Goal: Find contact information: Obtain details needed to contact an individual or organization

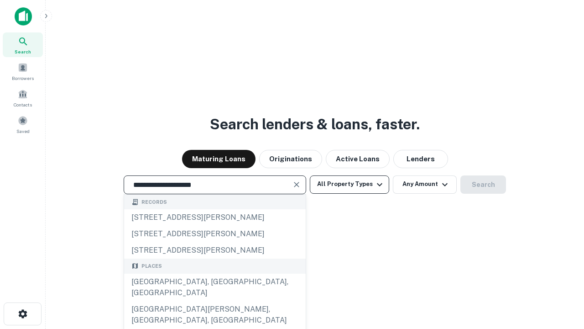
click at [215, 301] on div "[GEOGRAPHIC_DATA], [GEOGRAPHIC_DATA], [GEOGRAPHIC_DATA]" at bounding box center [215, 286] width 182 height 27
click at [350, 184] on button "All Property Types" at bounding box center [349, 184] width 79 height 18
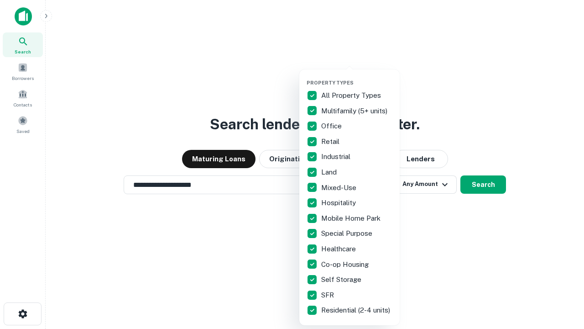
type input "**********"
click at [357, 77] on button "button" at bounding box center [357, 77] width 100 height 0
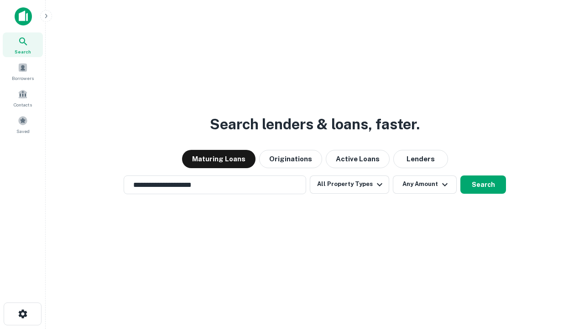
scroll to position [5, 110]
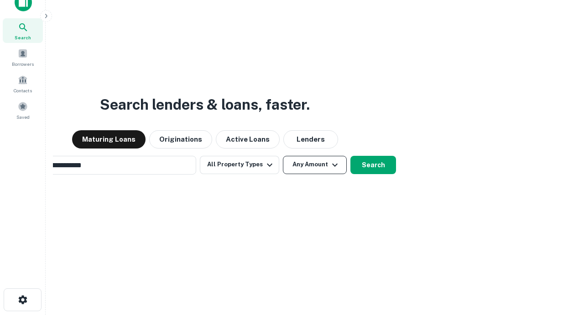
click at [283, 156] on button "Any Amount" at bounding box center [315, 165] width 64 height 18
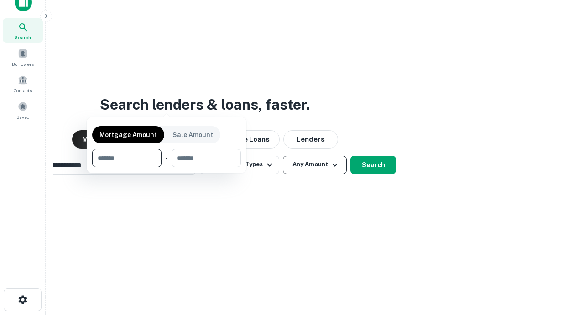
scroll to position [15, 0]
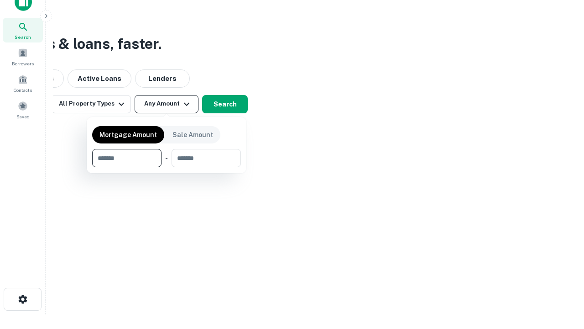
type input "*******"
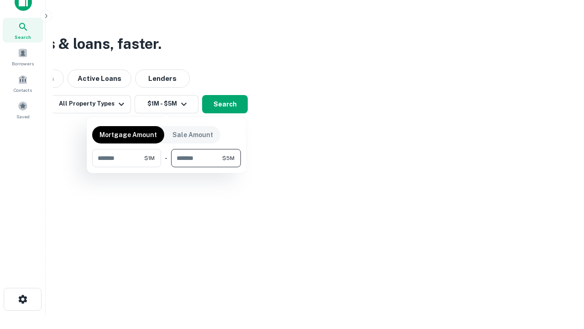
type input "*******"
click at [167, 167] on button "button" at bounding box center [166, 167] width 149 height 0
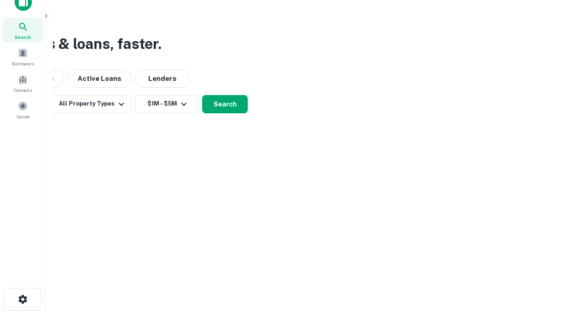
scroll to position [5, 168]
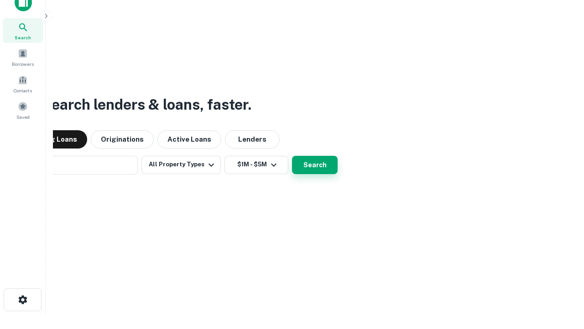
click at [292, 156] on button "Search" at bounding box center [315, 165] width 46 height 18
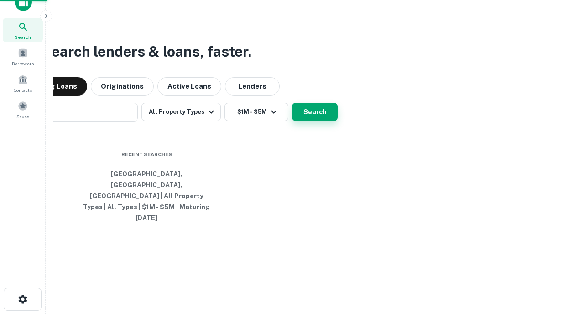
scroll to position [24, 258]
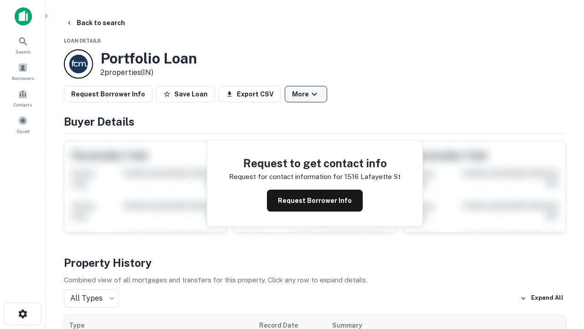
click at [306, 94] on button "More" at bounding box center [306, 94] width 42 height 16
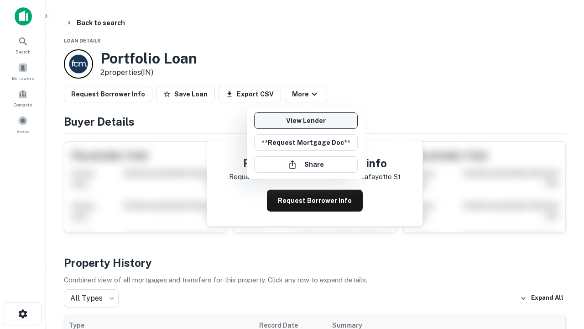
click at [306, 121] on link "View Lender" at bounding box center [306, 120] width 104 height 16
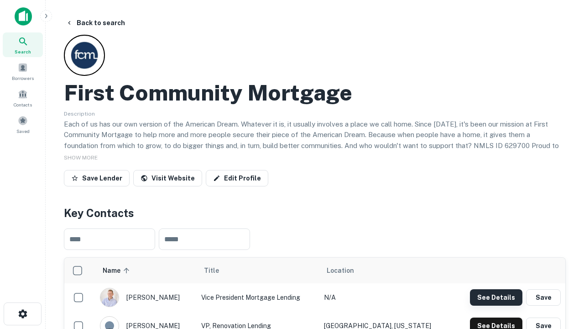
click at [496, 297] on button "See Details" at bounding box center [496, 297] width 53 height 16
